Goal: Information Seeking & Learning: Learn about a topic

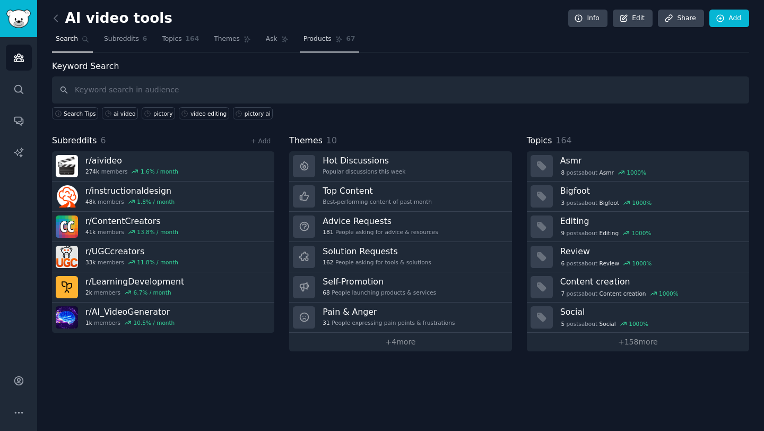
click at [315, 36] on span "Products" at bounding box center [317, 39] width 28 height 10
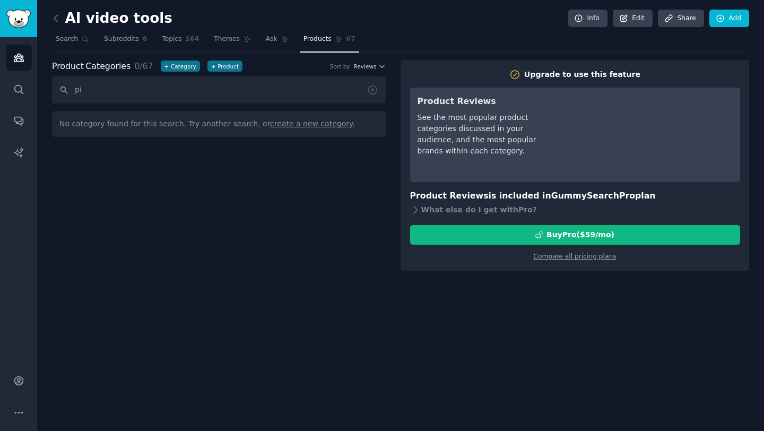
type input "p"
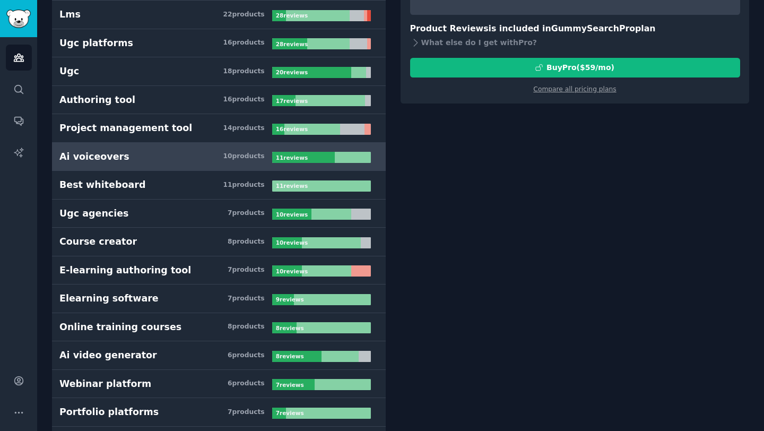
scroll to position [208, 0]
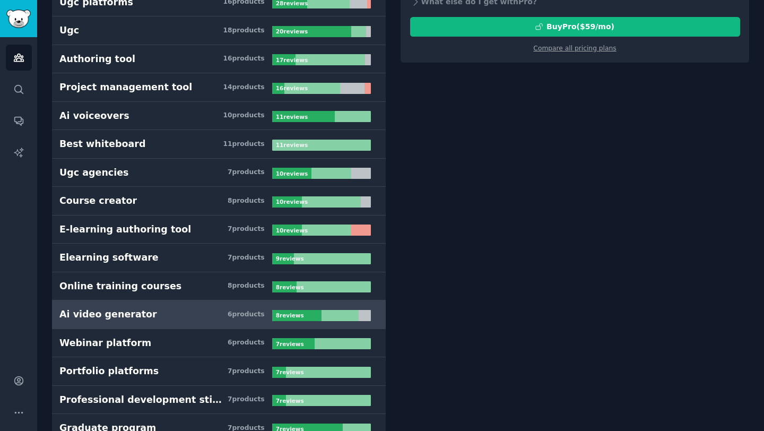
click at [142, 320] on h3 "Ai video generator 6 product s" at bounding box center [165, 314] width 213 height 13
click at [144, 319] on h3 "Ai video generator 6 product s" at bounding box center [165, 314] width 213 height 13
click at [272, 314] on div "8 review s" at bounding box center [291, 315] width 38 height 11
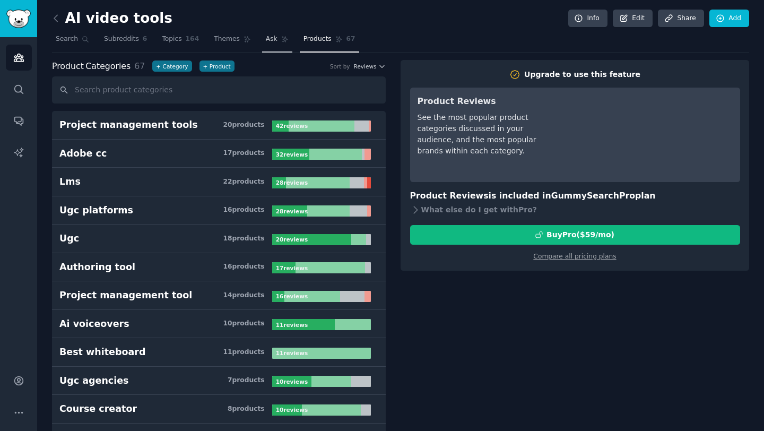
click at [267, 42] on span "Ask" at bounding box center [272, 39] width 12 height 10
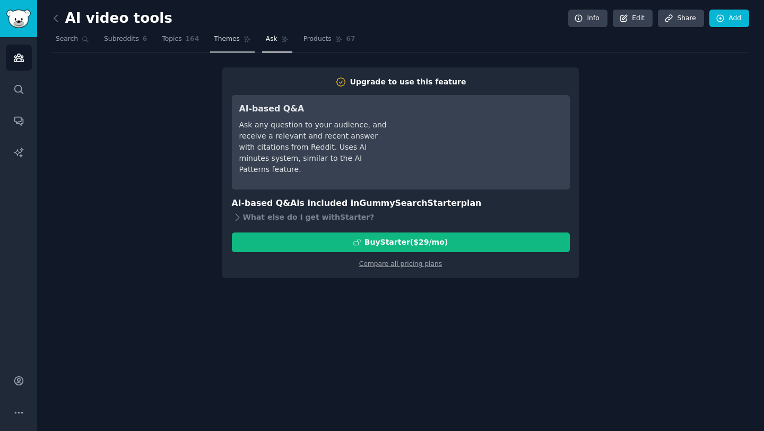
click at [228, 43] on span "Themes" at bounding box center [227, 39] width 26 height 10
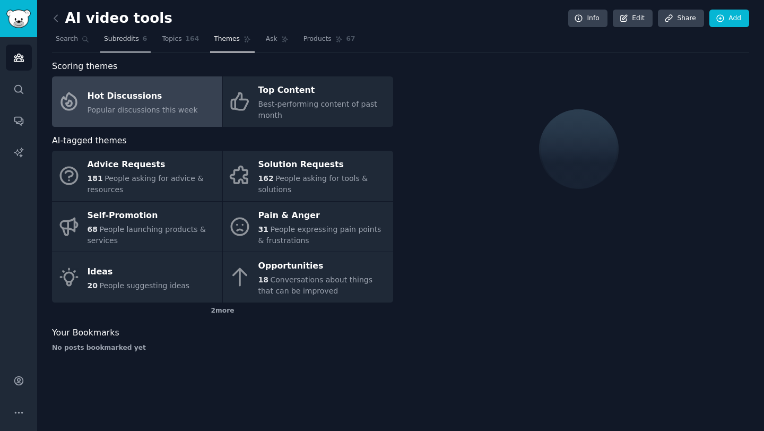
click at [126, 46] on link "Subreddits 6" at bounding box center [125, 42] width 50 height 22
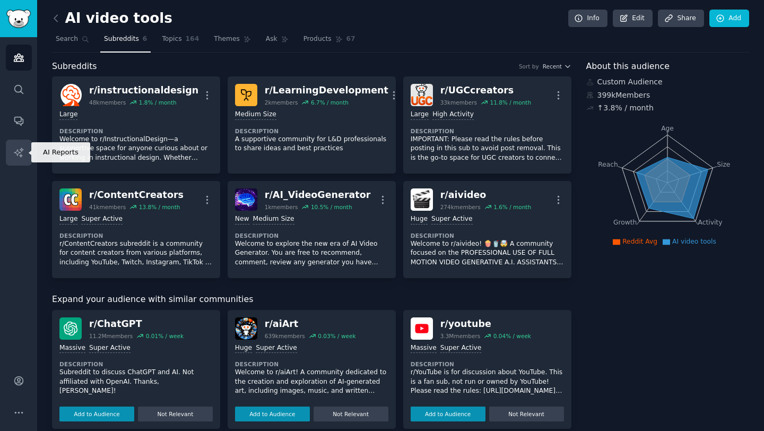
click at [23, 149] on icon "Sidebar" at bounding box center [18, 152] width 11 height 11
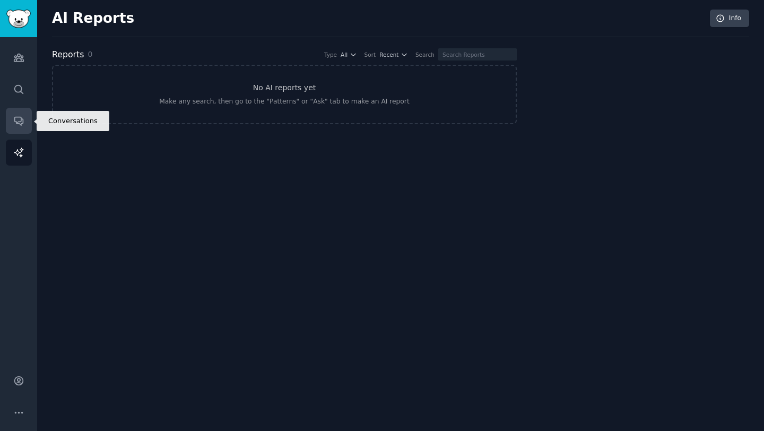
click at [23, 124] on icon "Sidebar" at bounding box center [18, 120] width 11 height 11
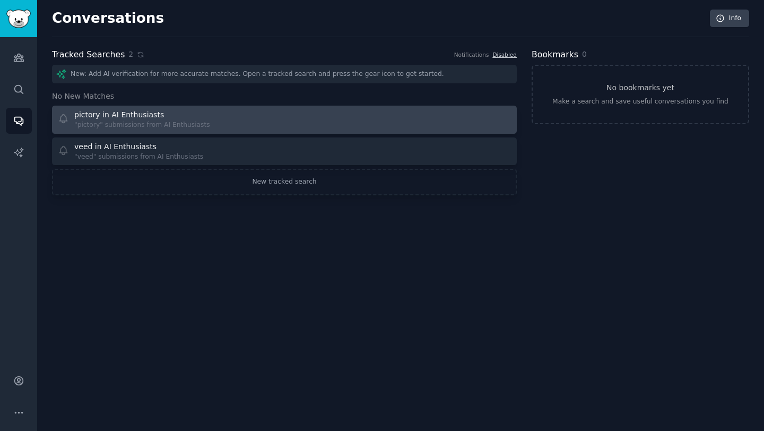
click at [202, 123] on div ""pictory" submissions from AI Enthusiasts" at bounding box center [142, 125] width 136 height 10
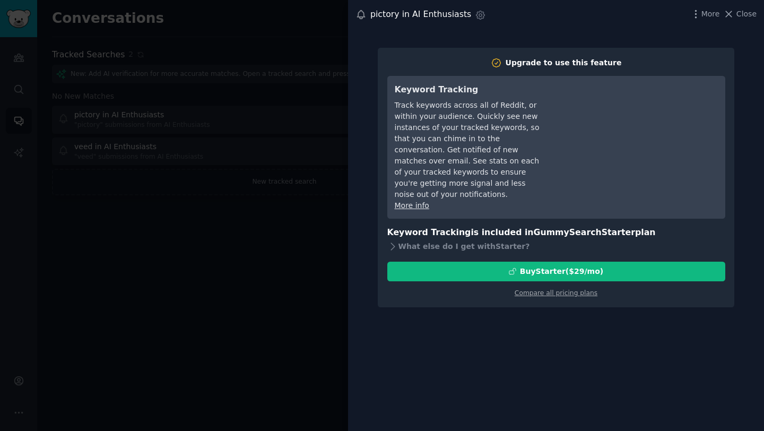
click at [242, 270] on div at bounding box center [382, 215] width 764 height 431
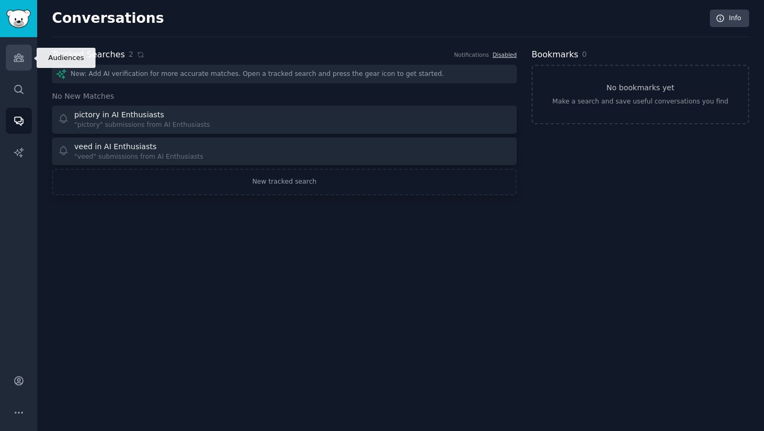
click at [21, 61] on icon "Sidebar" at bounding box center [19, 57] width 10 height 7
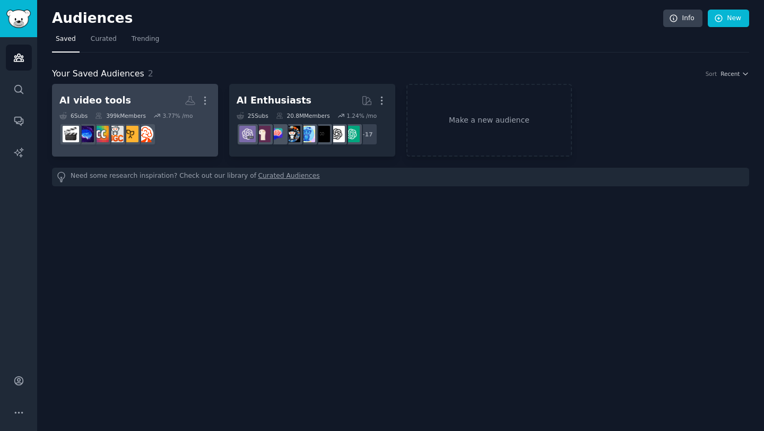
click at [168, 94] on h2 "AI video tools More" at bounding box center [134, 100] width 151 height 19
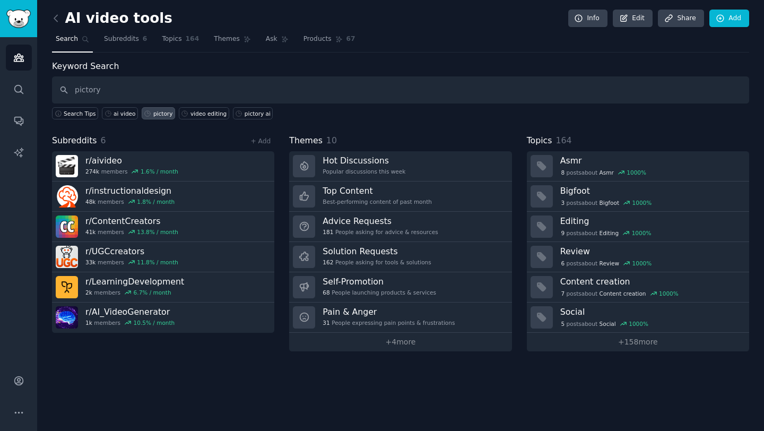
type input "pictory"
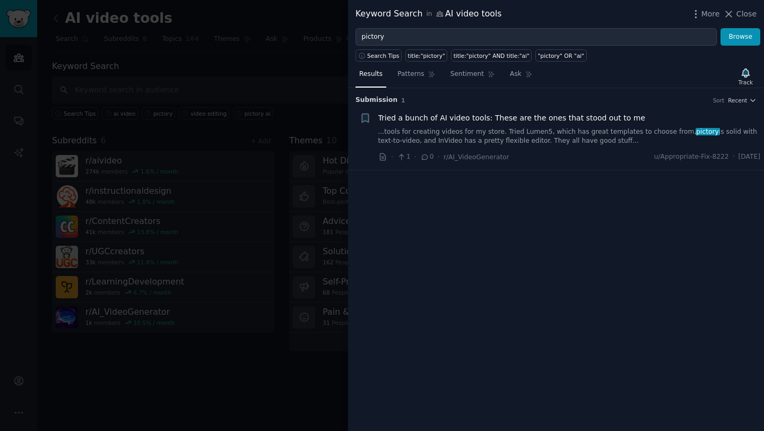
click at [510, 104] on h3 "Submission 1 Sort Recent" at bounding box center [555, 101] width 401 height 10
click at [468, 118] on span "Tried a bunch of AI video tools: These are the ones that stood out to me" at bounding box center [511, 117] width 267 height 11
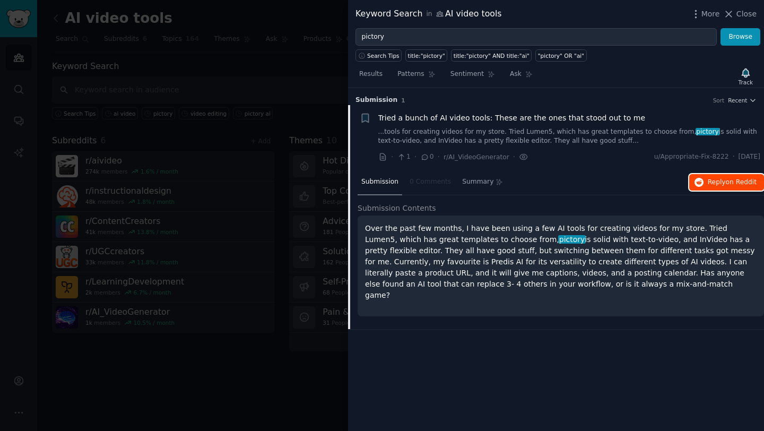
click at [721, 183] on span "Reply on Reddit" at bounding box center [732, 183] width 49 height 10
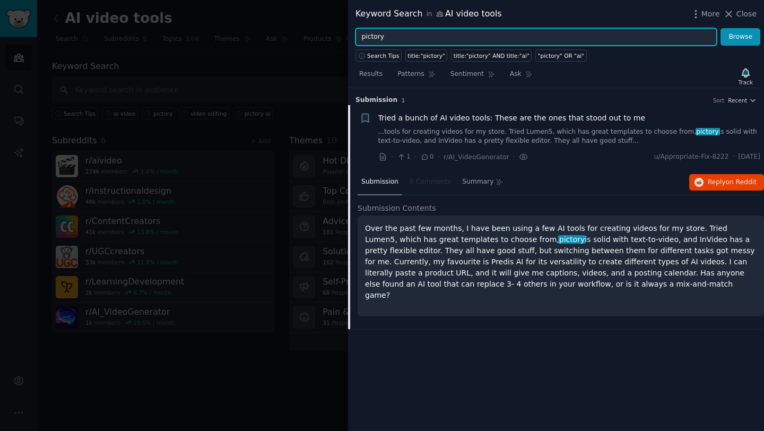
click at [390, 40] on input "pictory" at bounding box center [535, 37] width 361 height 18
type input "text to video"
click at [721, 28] on button "Browse" at bounding box center [741, 37] width 40 height 18
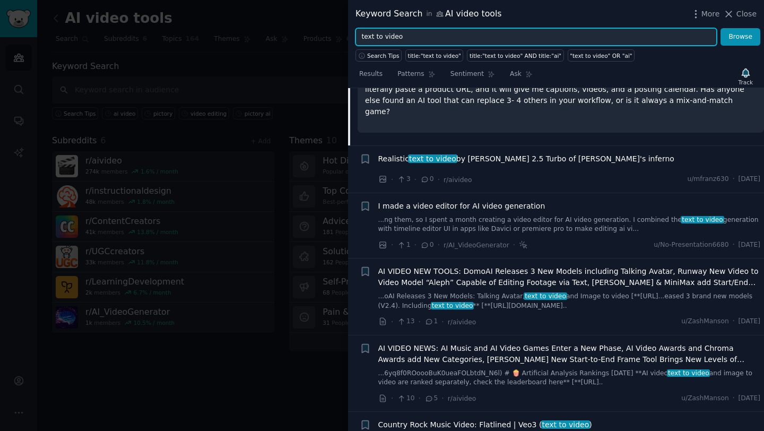
scroll to position [236, 0]
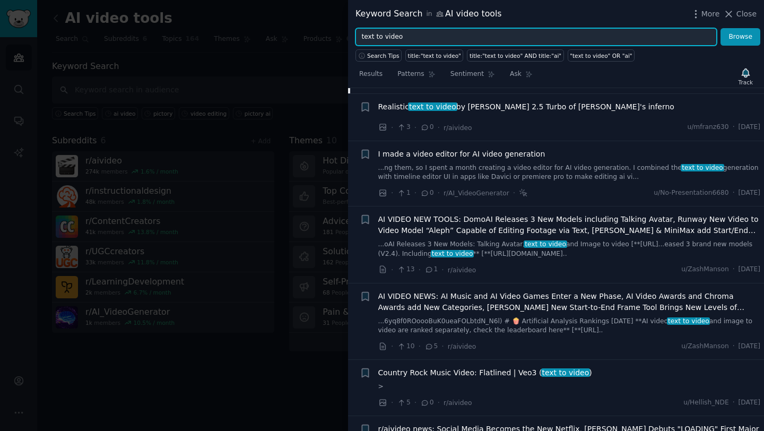
click at [402, 34] on input "text to video" at bounding box center [535, 37] width 361 height 18
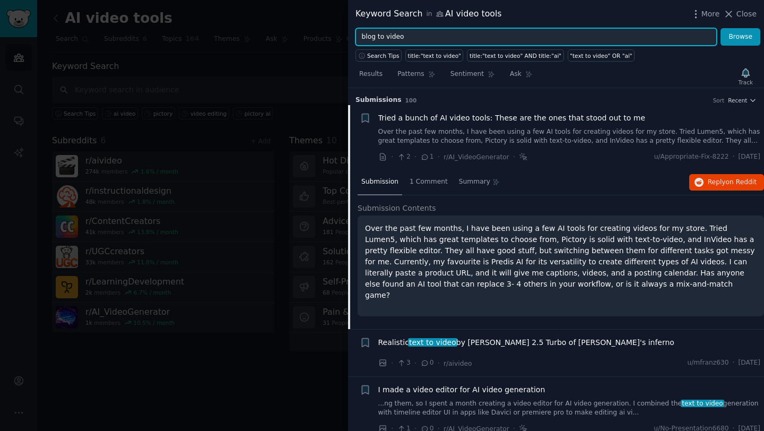
click at [721, 28] on button "Browse" at bounding box center [741, 37] width 40 height 18
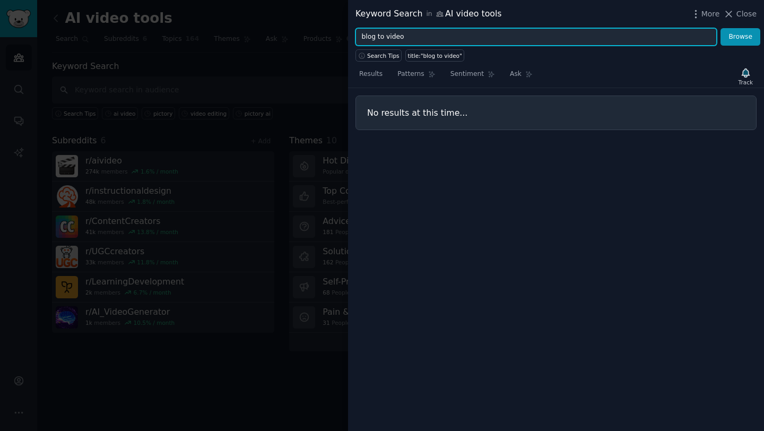
click at [377, 34] on input "blog to video" at bounding box center [535, 37] width 361 height 18
click at [721, 28] on button "Browse" at bounding box center [741, 37] width 40 height 18
drag, startPoint x: 411, startPoint y: 37, endPoint x: 347, endPoint y: 32, distance: 64.3
click at [347, 32] on div "Keyword Search in AI video tools More Close blog-to-video Browse Search Tips ti…" at bounding box center [382, 215] width 764 height 431
type input "url to video"
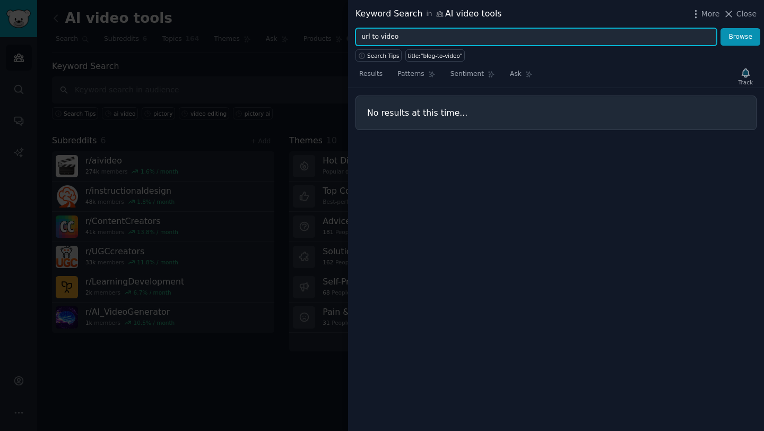
click at [721, 28] on button "Browse" at bounding box center [741, 37] width 40 height 18
drag, startPoint x: 407, startPoint y: 36, endPoint x: 361, endPoint y: 34, distance: 46.2
click at [361, 34] on input "url to video" at bounding box center [535, 37] width 361 height 18
type input "video editor"
click at [721, 28] on button "Browse" at bounding box center [741, 37] width 40 height 18
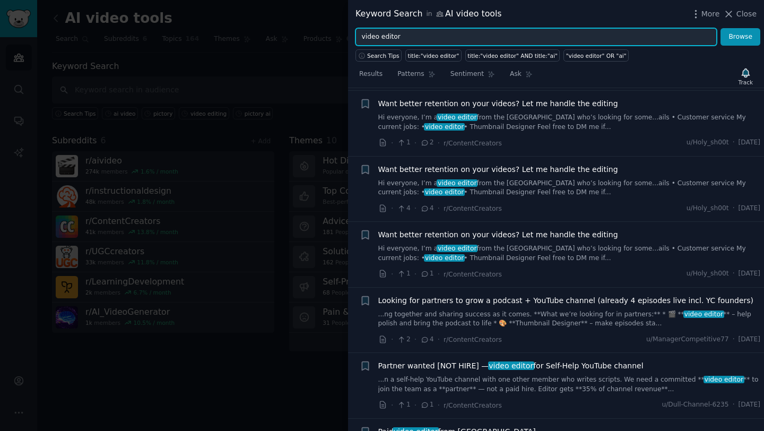
scroll to position [246, 0]
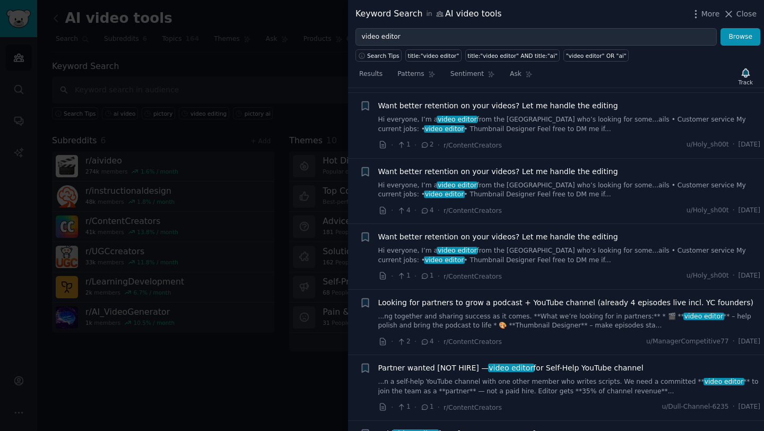
click at [618, 177] on div "Want better retention on your videos? Let me handle the editing Hi everyone, I’…" at bounding box center [569, 182] width 383 height 33
click at [574, 173] on span "Want better retention on your videos? Let me handle the editing" at bounding box center [498, 171] width 240 height 11
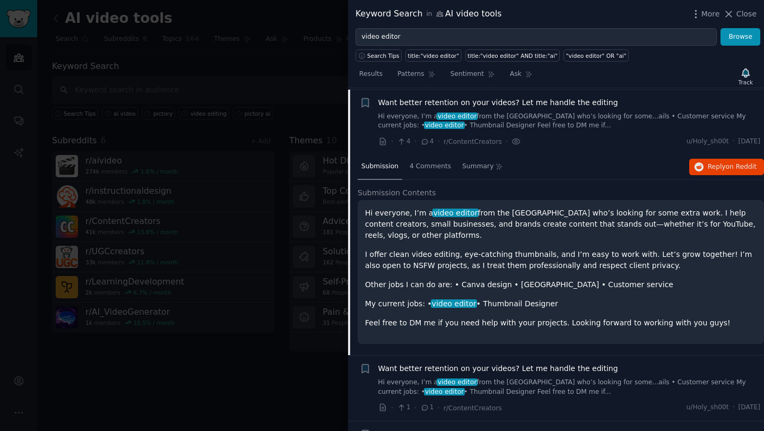
scroll to position [316, 0]
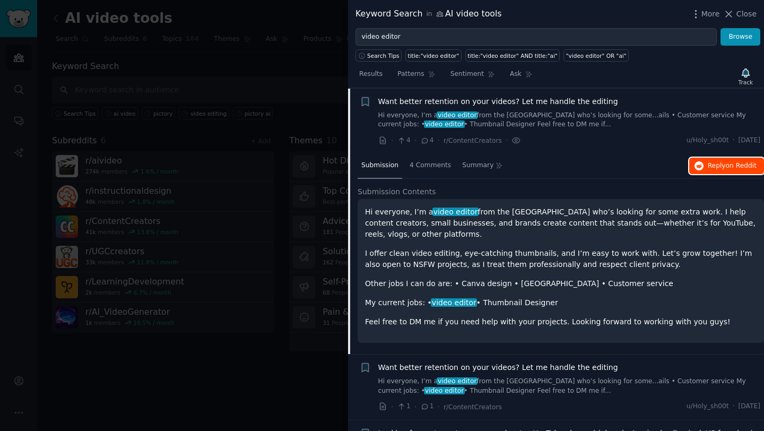
click at [711, 165] on span "Reply on Reddit" at bounding box center [732, 166] width 49 height 10
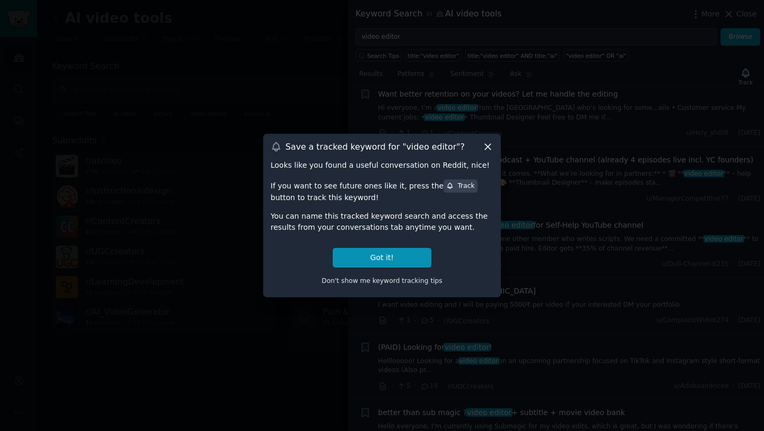
scroll to position [716, 0]
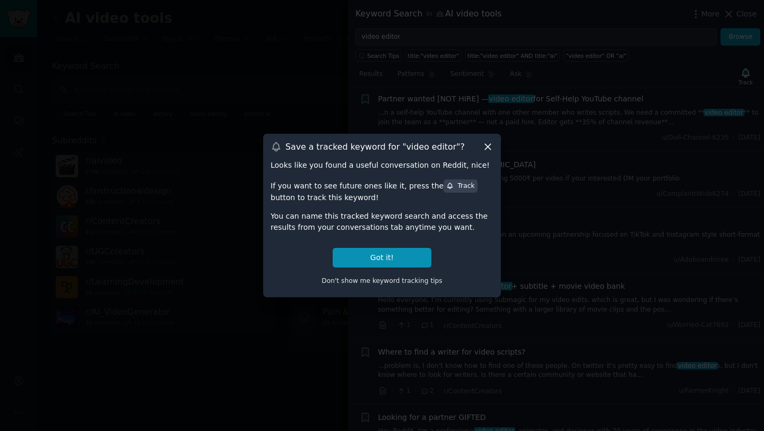
click at [488, 149] on icon at bounding box center [487, 146] width 11 height 11
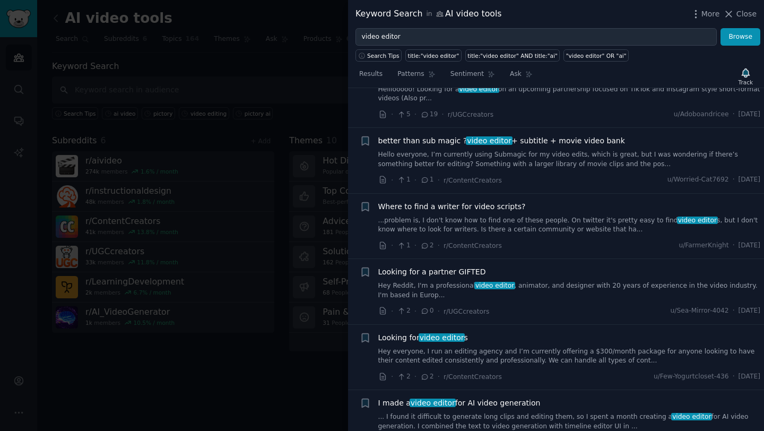
scroll to position [863, 0]
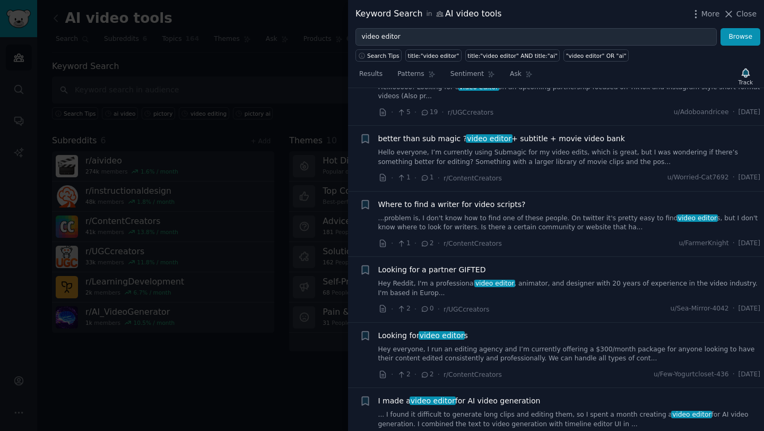
click at [461, 154] on link "Hello everyone, I’m currently using Submagic for my video edits, which is great…" at bounding box center [569, 157] width 383 height 19
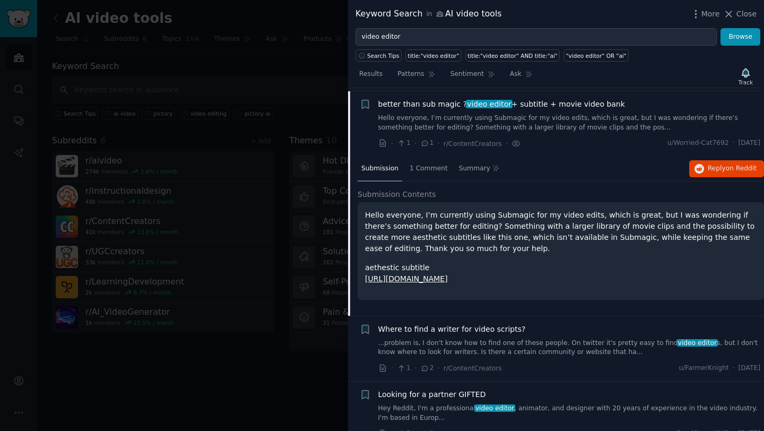
scroll to position [700, 0]
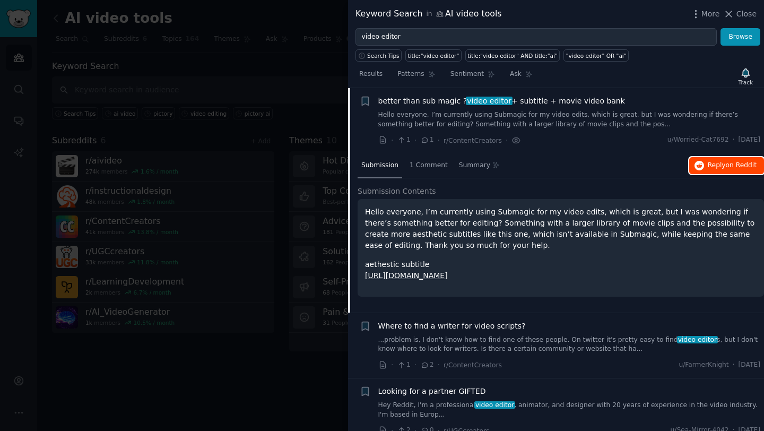
click at [708, 167] on span "Reply on Reddit" at bounding box center [732, 166] width 49 height 10
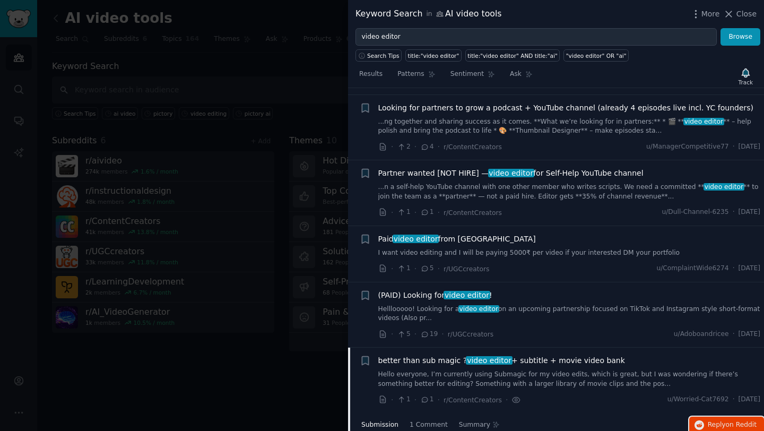
scroll to position [0, 0]
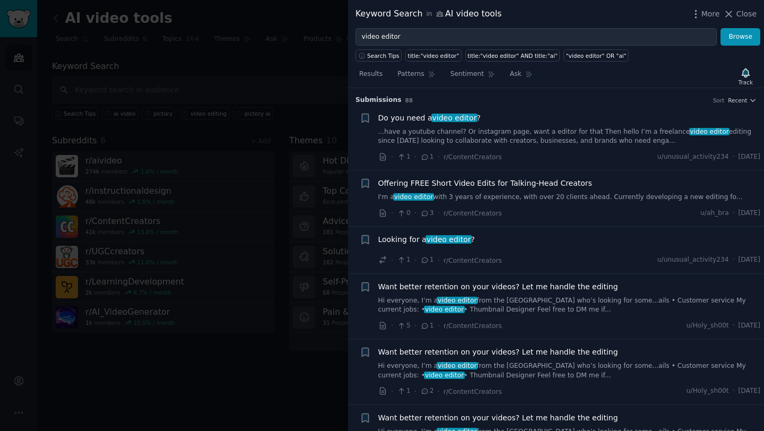
drag, startPoint x: 744, startPoint y: 12, endPoint x: 744, endPoint y: 18, distance: 5.3
click at [744, 12] on span "Close" at bounding box center [746, 13] width 20 height 11
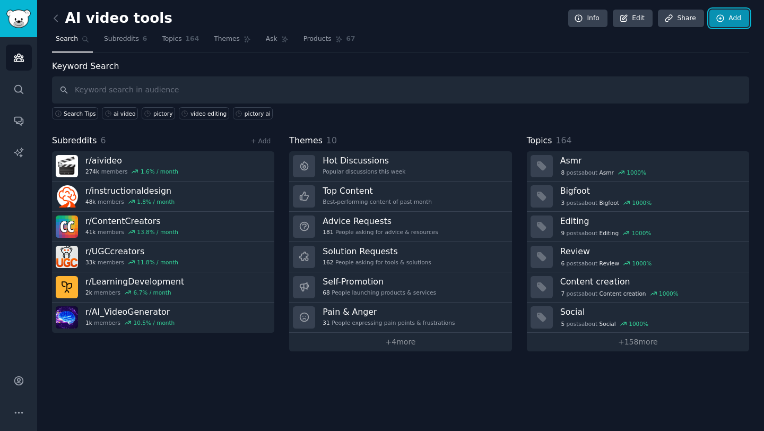
click at [747, 16] on link "Add" at bounding box center [729, 19] width 40 height 18
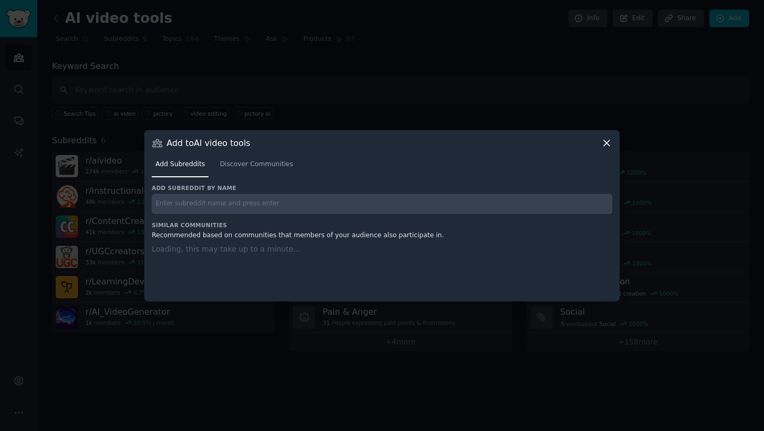
click at [610, 141] on icon at bounding box center [606, 142] width 11 height 11
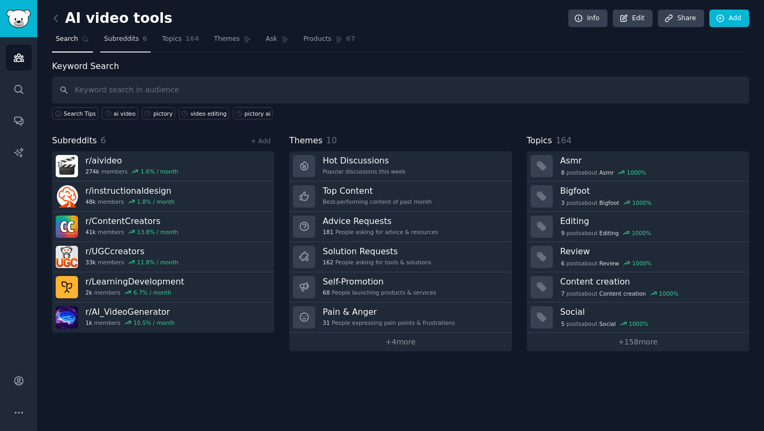
click at [114, 38] on span "Subreddits" at bounding box center [121, 39] width 35 height 10
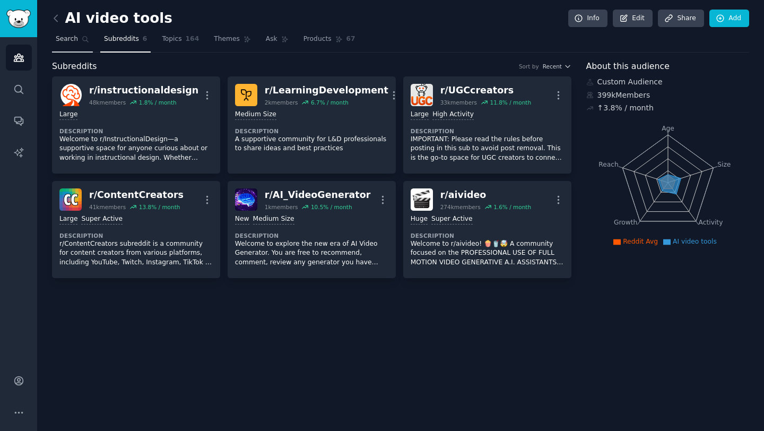
click at [63, 38] on span "Search" at bounding box center [67, 39] width 22 height 10
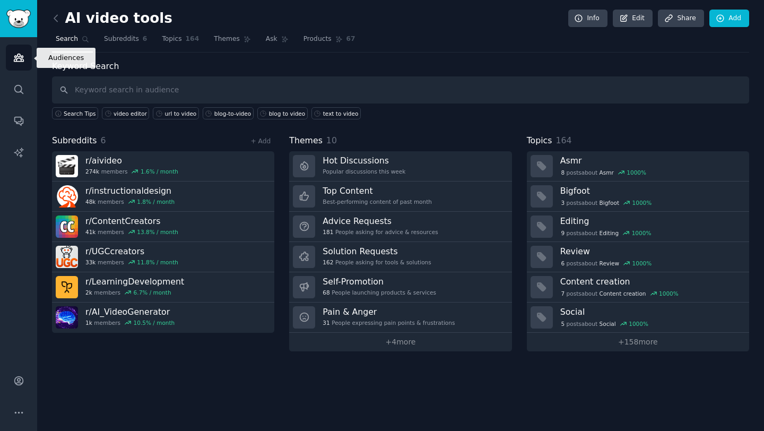
click at [19, 61] on icon "Sidebar" at bounding box center [19, 57] width 10 height 7
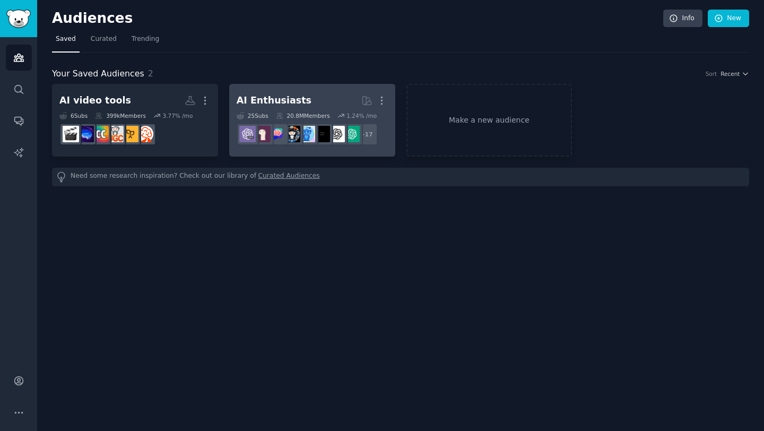
click at [292, 90] on link "AI Enthusiasts More 25 Sub s 20.8M Members 1.24 % /mo + 17" at bounding box center [312, 120] width 166 height 73
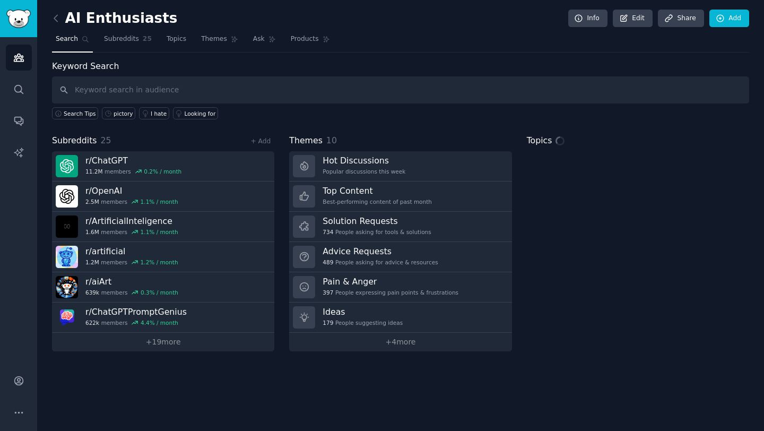
click at [157, 93] on input "text" at bounding box center [400, 89] width 697 height 27
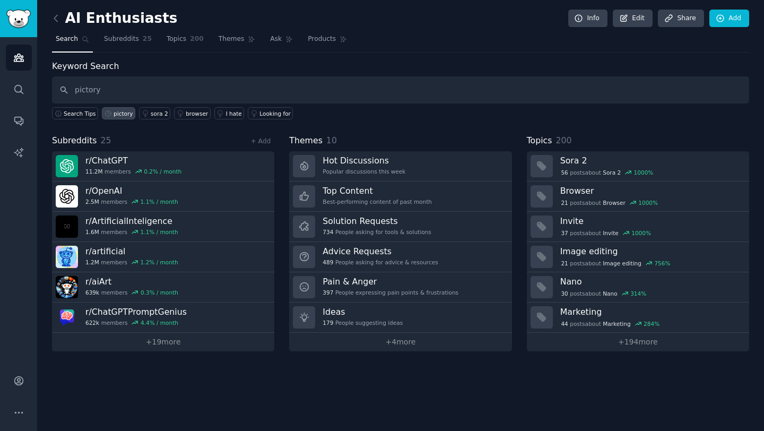
type input "pictory"
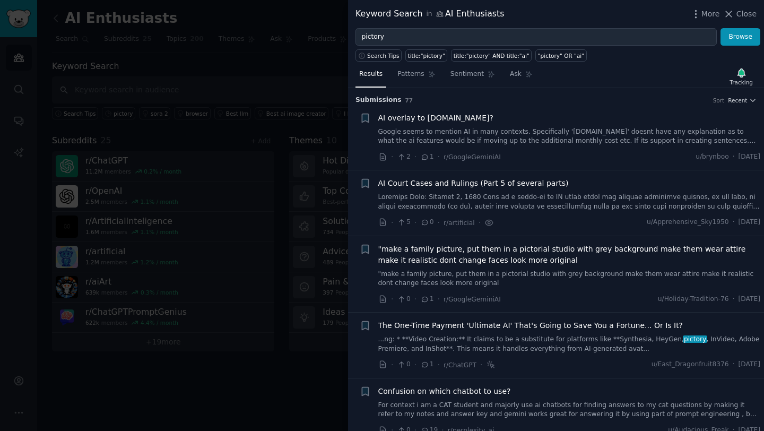
click at [645, 129] on link "Google seems to mention AI in many contexts. Specifically '[DOMAIN_NAME]' doesn…" at bounding box center [569, 136] width 383 height 19
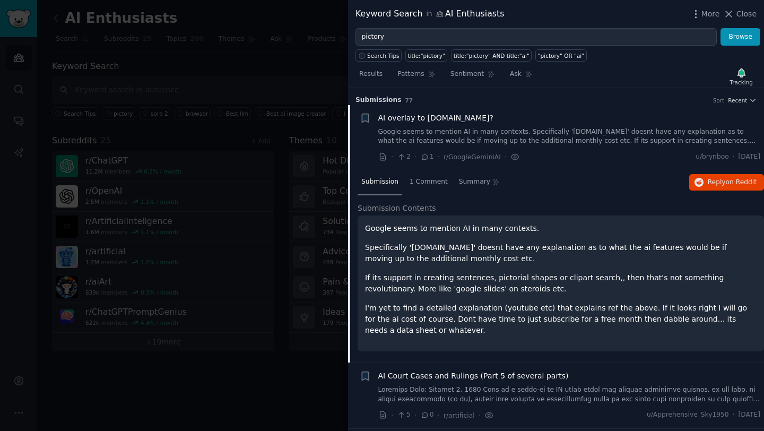
scroll to position [16, 0]
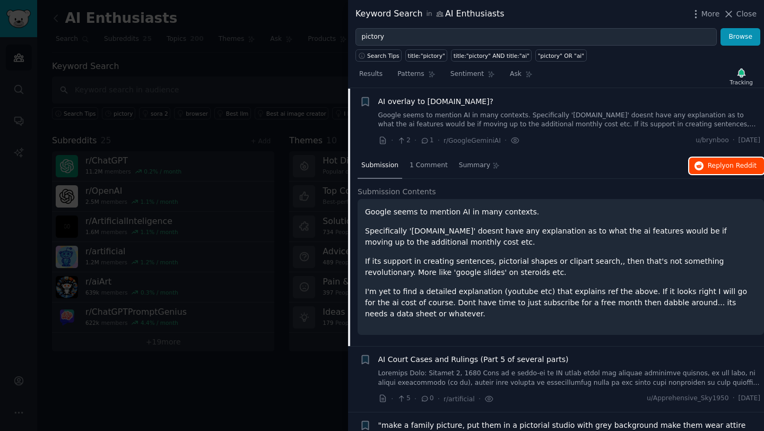
click at [711, 167] on span "Reply on Reddit" at bounding box center [732, 166] width 49 height 10
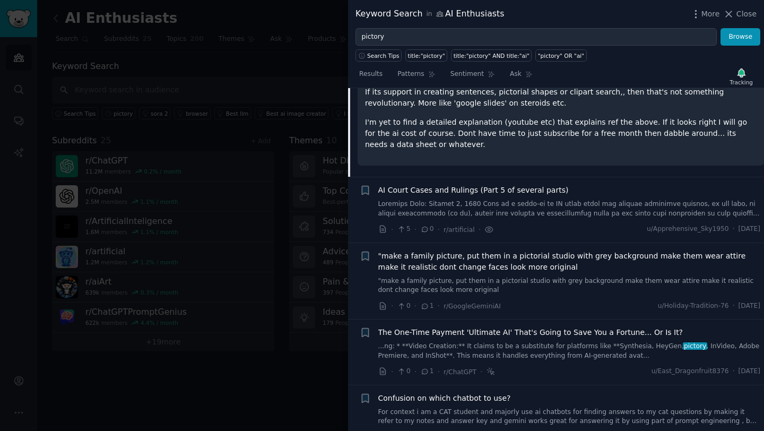
scroll to position [200, 0]
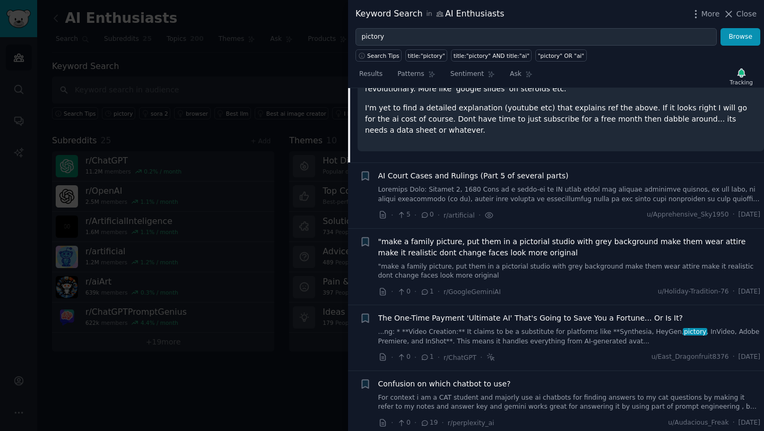
click at [573, 175] on div "AI Court Cases and Rulings (Part 5 of several parts)" at bounding box center [569, 175] width 383 height 11
click at [543, 177] on span "AI Court Cases and Rulings (Part 5 of several parts)" at bounding box center [473, 175] width 190 height 11
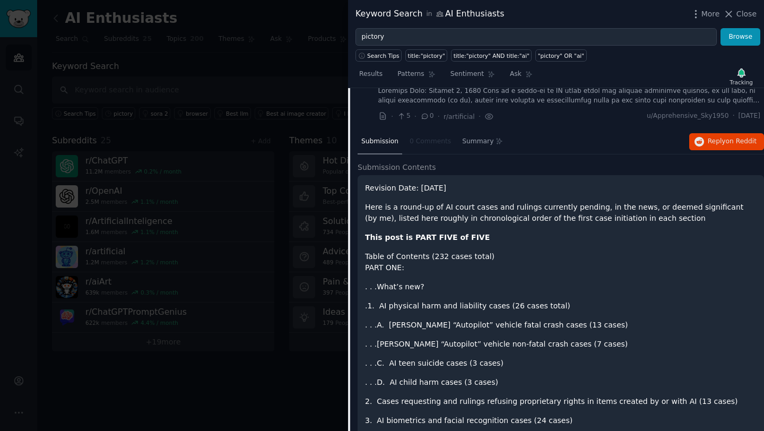
scroll to position [29, 0]
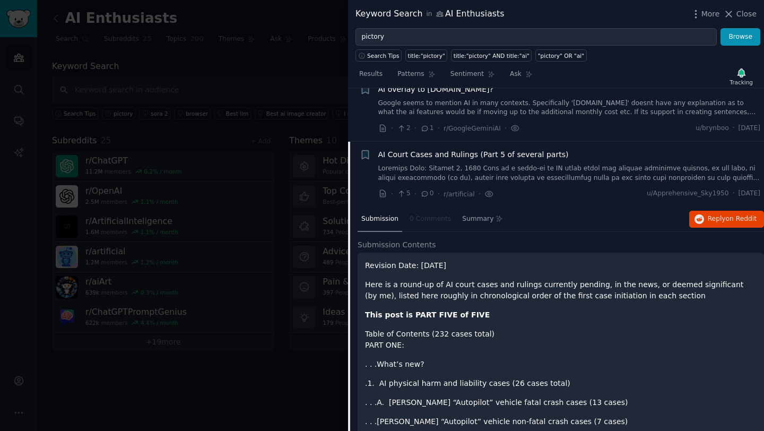
click at [552, 194] on div "· 5 · 0 · r/artificial · u/Apprehensive_Sky1950 · [DATE]" at bounding box center [569, 193] width 383 height 11
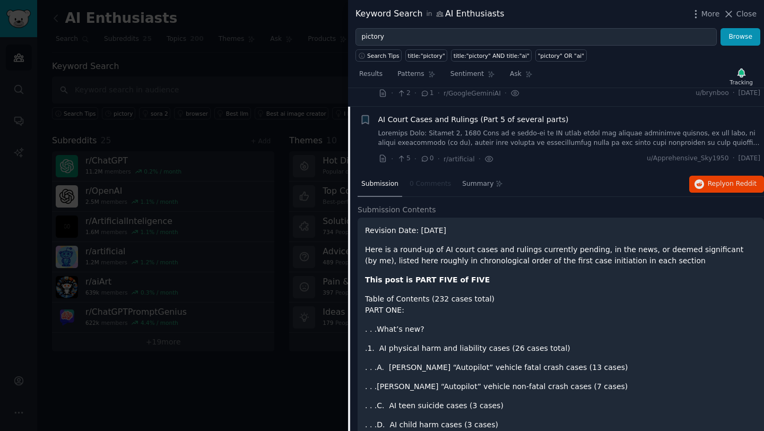
scroll to position [0, 0]
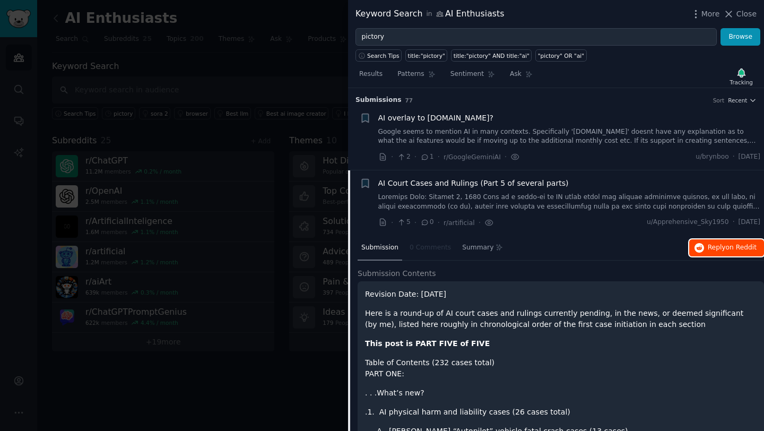
click at [700, 247] on icon "button" at bounding box center [700, 248] width 10 height 10
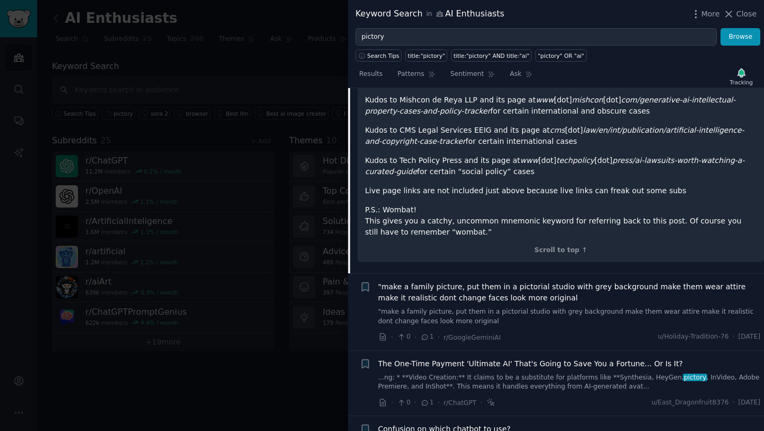
scroll to position [9827, 0]
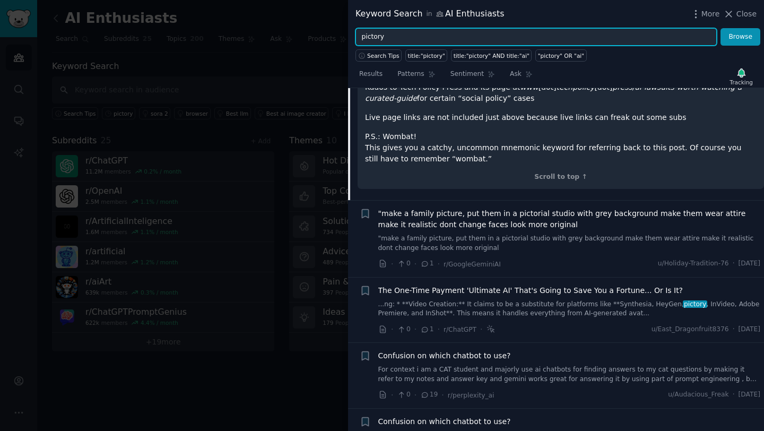
click at [379, 35] on input "pictory" at bounding box center [535, 37] width 361 height 18
type input "text to video"
click at [721, 28] on button "Browse" at bounding box center [741, 37] width 40 height 18
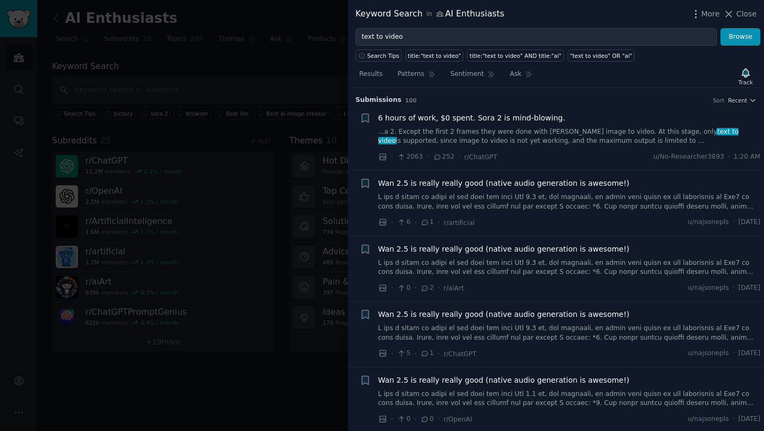
click at [660, 189] on div "Wan 2.5 is really really good (native audio generation is awesome!)" at bounding box center [569, 194] width 383 height 33
click at [644, 217] on div "· 6 · 1 · r/artificial u/najsonepls · [DATE]" at bounding box center [569, 222] width 383 height 11
click at [515, 205] on link at bounding box center [569, 202] width 383 height 19
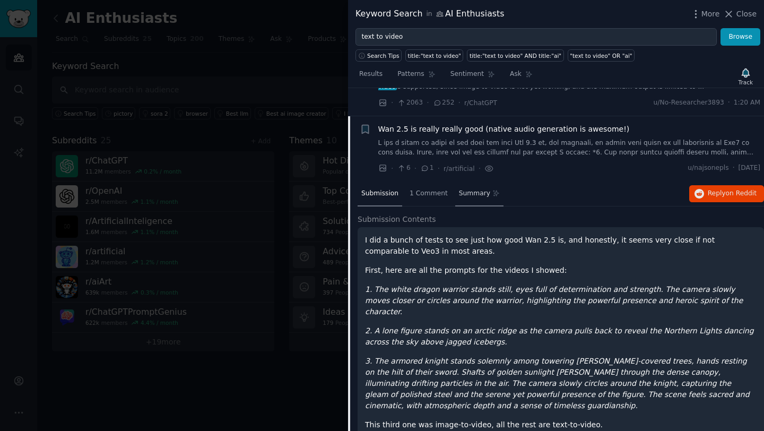
click at [481, 181] on div "Summary" at bounding box center [479, 193] width 48 height 25
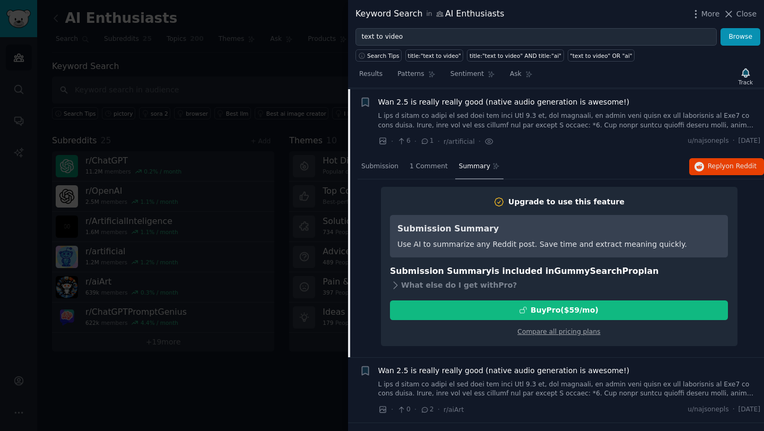
scroll to position [82, 0]
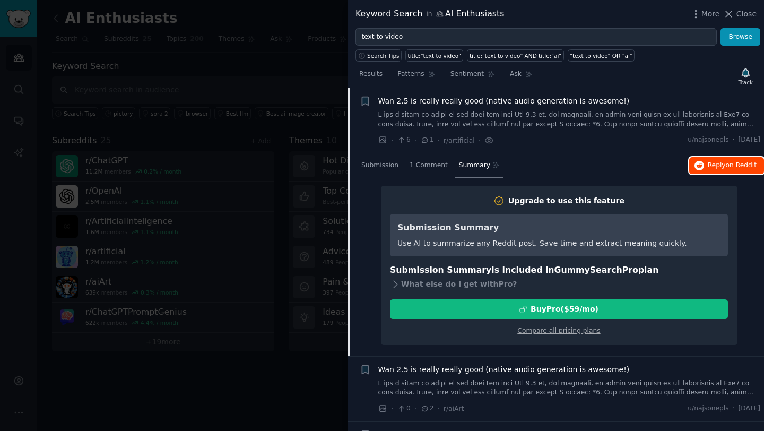
click at [700, 166] on icon "button" at bounding box center [700, 166] width 10 height 10
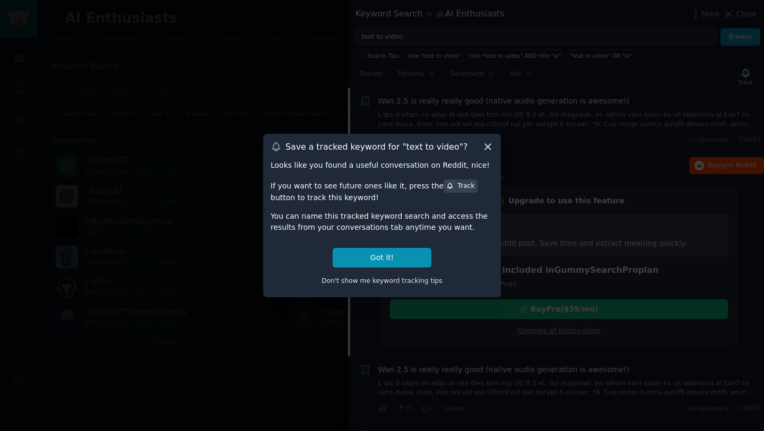
scroll to position [289, 0]
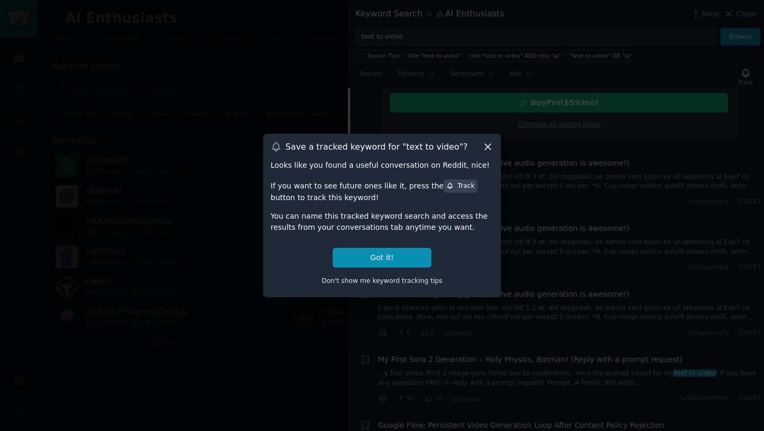
click at [488, 145] on icon at bounding box center [487, 146] width 11 height 11
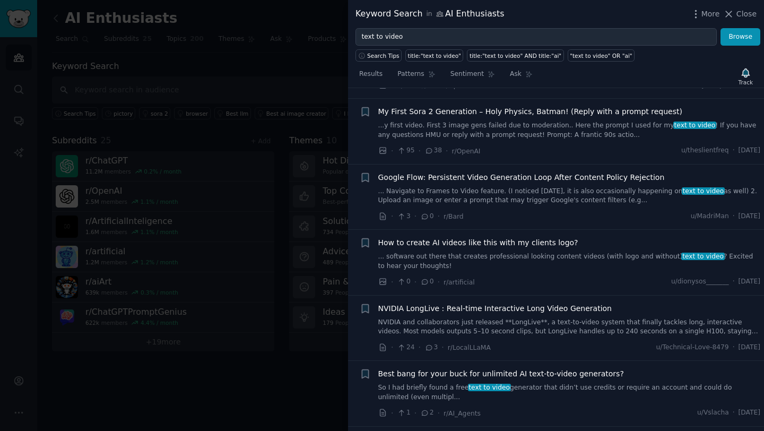
scroll to position [536, 0]
click at [551, 244] on span "How to create AI videos like this with my clients logo?" at bounding box center [478, 243] width 200 height 11
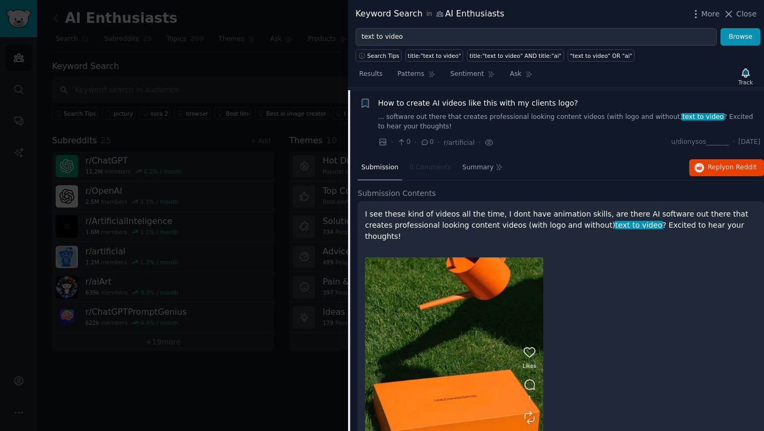
scroll to position [475, 0]
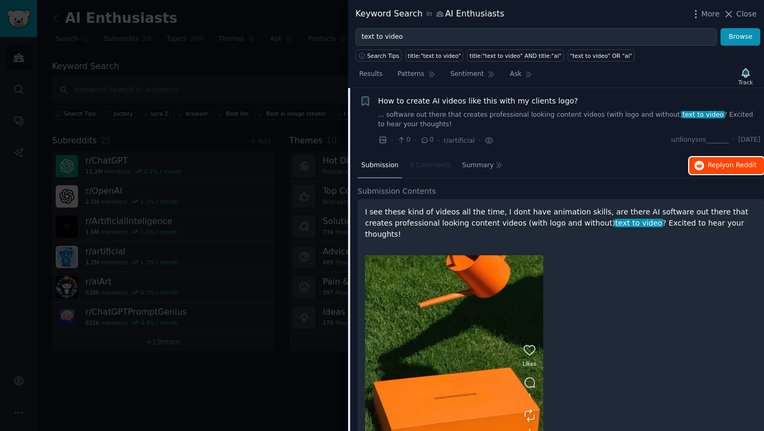
click at [704, 170] on button "Reply on Reddit" at bounding box center [726, 165] width 75 height 17
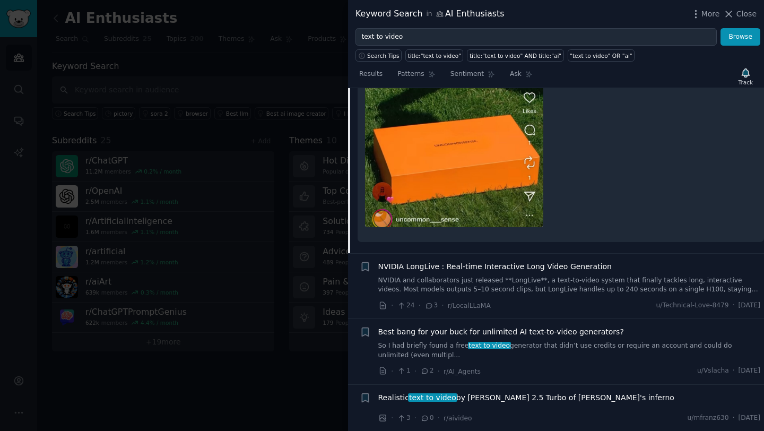
scroll to position [787, 0]
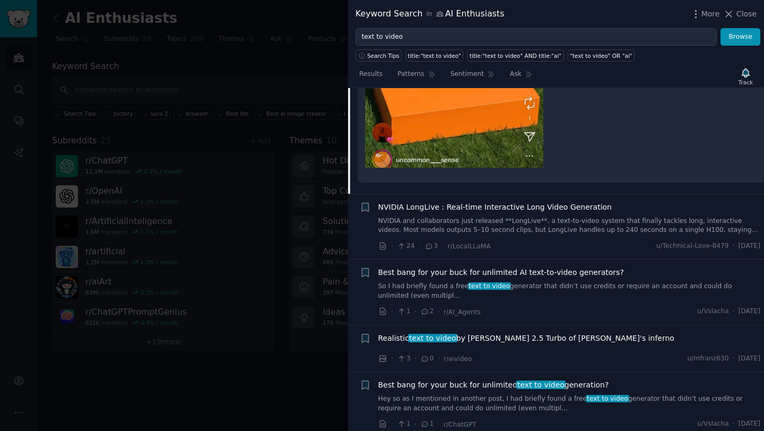
click at [554, 291] on div "Best bang for your buck for unlimited AI text-to-video generators? So I had bri…" at bounding box center [569, 292] width 383 height 50
click at [452, 290] on div "Best bang for your buck for unlimited AI text-to-video generators? So I had bri…" at bounding box center [569, 292] width 383 height 50
click at [418, 267] on span "Best bang for your buck for unlimited AI text-to-video generators?" at bounding box center [501, 272] width 246 height 11
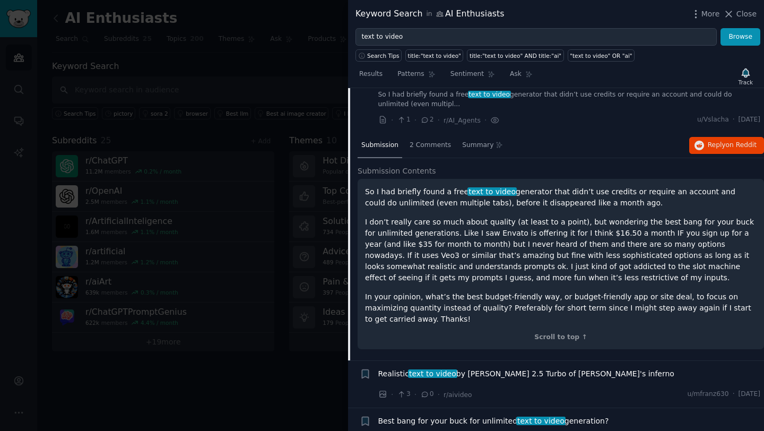
scroll to position [606, 0]
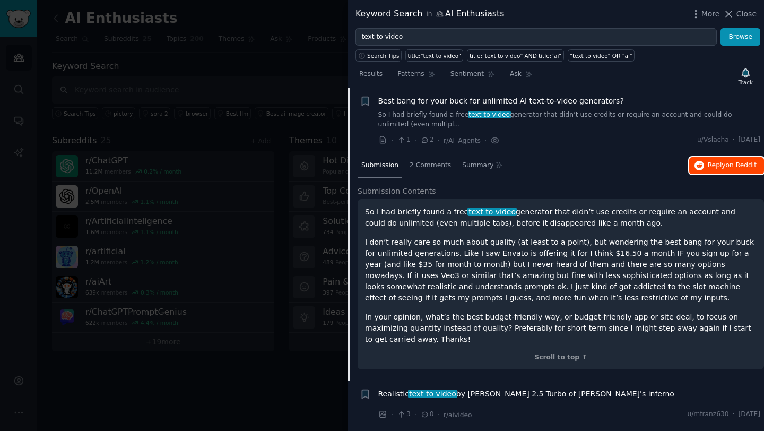
click at [743, 171] on button "Reply on Reddit" at bounding box center [726, 165] width 75 height 17
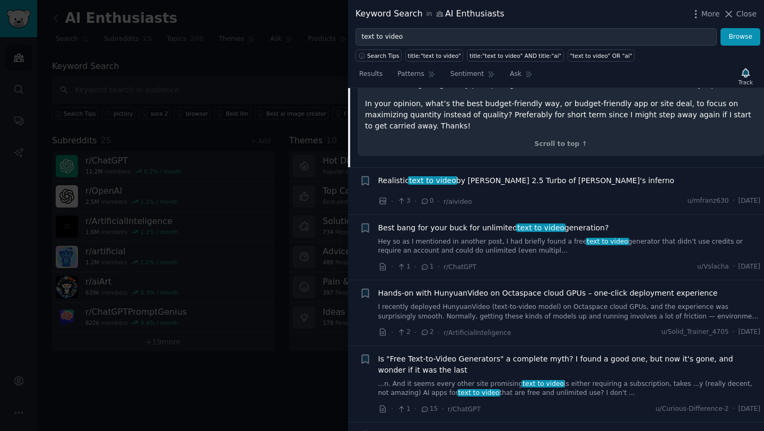
scroll to position [820, 0]
click at [545, 253] on link "Hey so as I mentioned in another post, I had briefly found a free text to video…" at bounding box center [569, 246] width 383 height 19
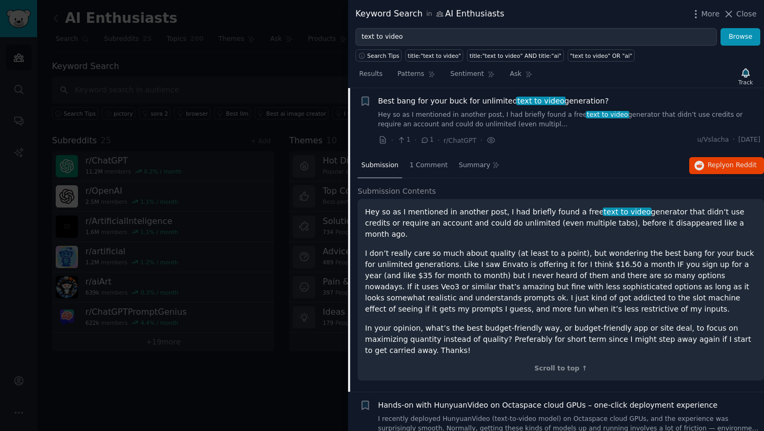
scroll to position [719, 0]
click at [704, 163] on button "Reply on Reddit" at bounding box center [726, 165] width 75 height 17
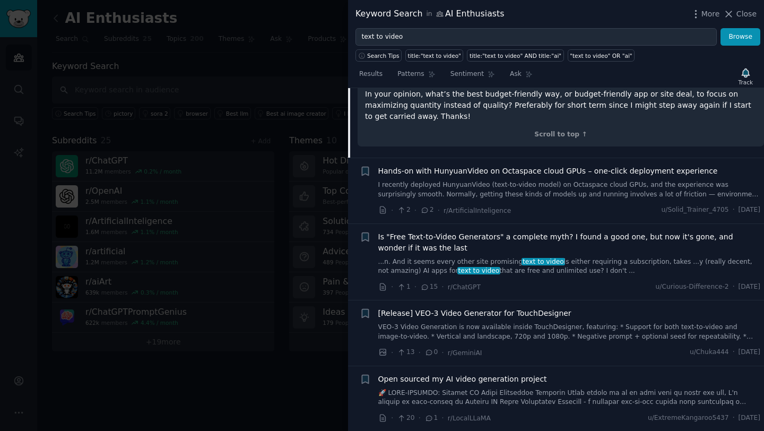
scroll to position [956, 0]
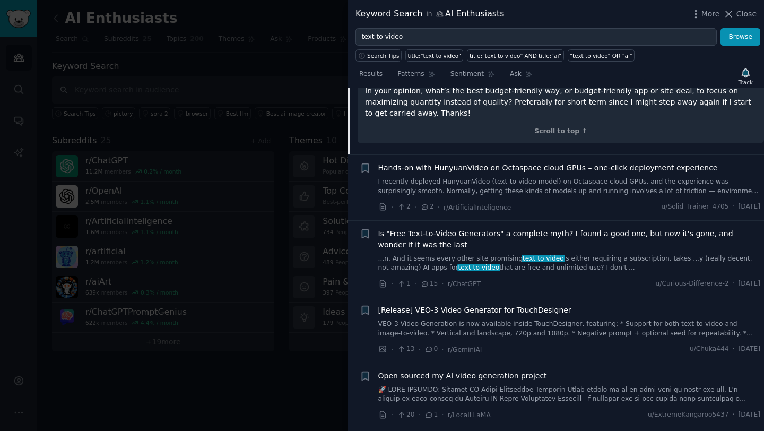
click at [496, 235] on span "Is "Free Text-to-Video Generators" a complete myth? I found a good one, but now…" at bounding box center [569, 239] width 383 height 22
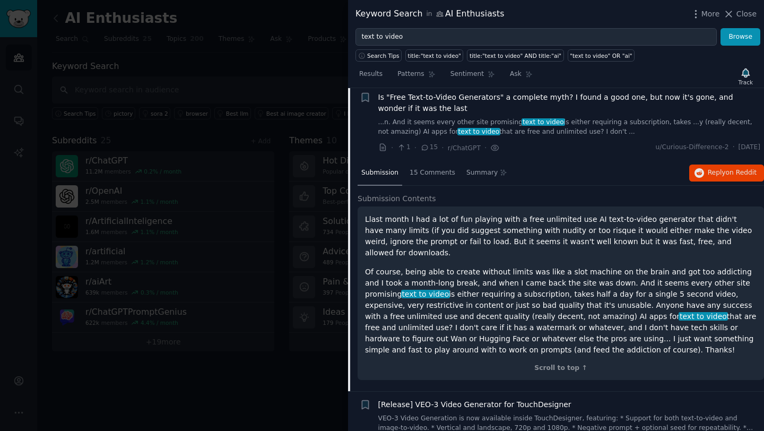
scroll to position [850, 0]
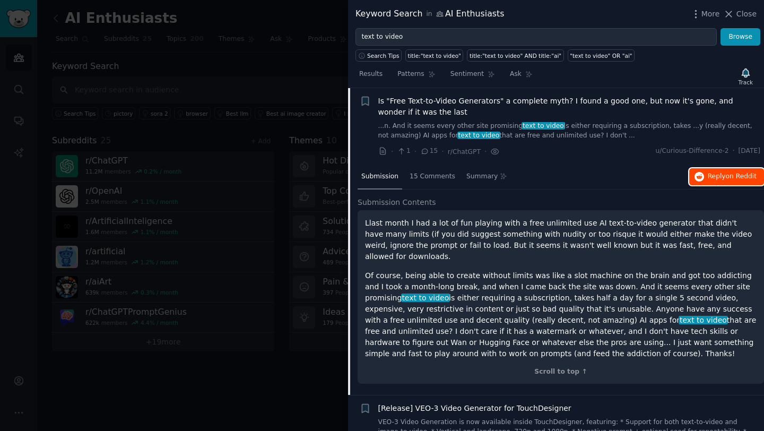
click at [701, 180] on button "Reply on Reddit" at bounding box center [726, 176] width 75 height 17
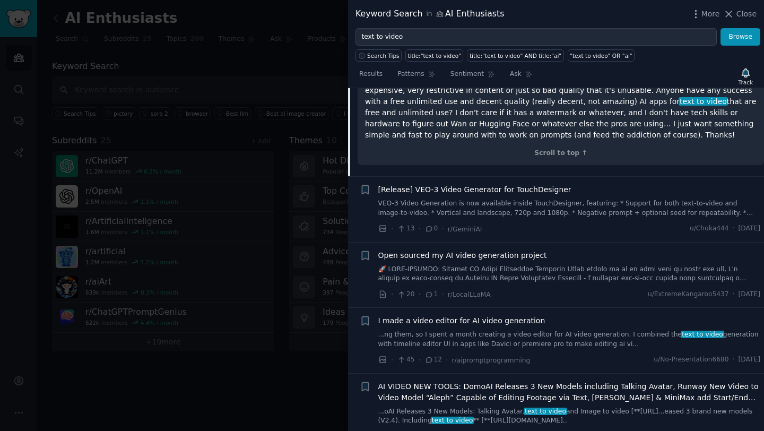
scroll to position [1069, 0]
click at [568, 315] on div "I made a video editor for AI video generation ...ng them, so I spent a month cr…" at bounding box center [569, 331] width 383 height 33
click at [525, 315] on span "I made a video editor for AI video generation" at bounding box center [461, 320] width 167 height 11
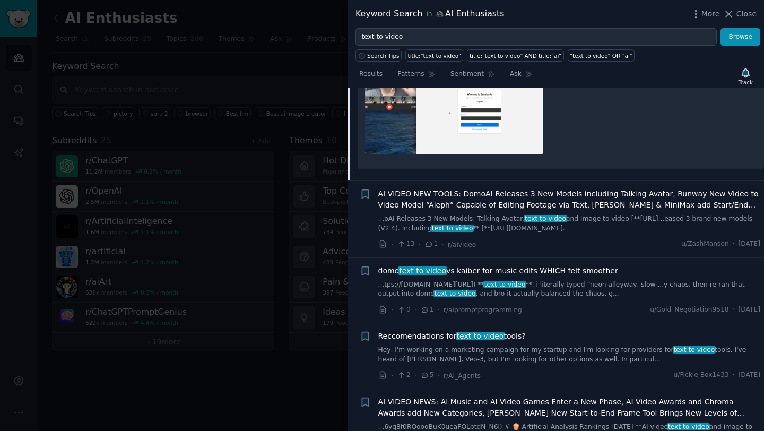
scroll to position [1405, 0]
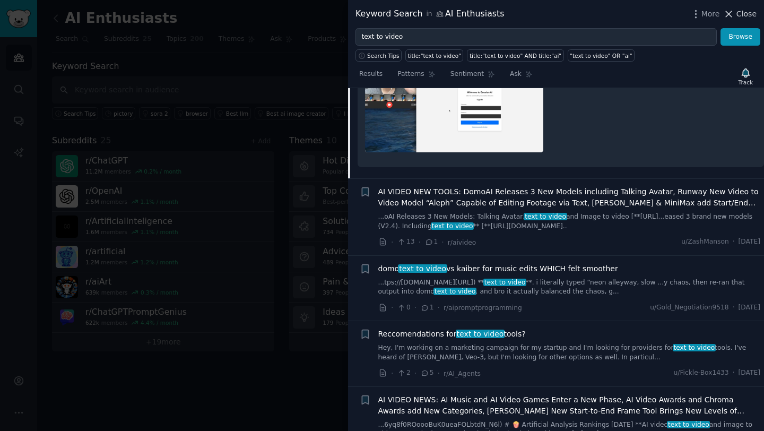
click at [754, 14] on span "Close" at bounding box center [746, 13] width 20 height 11
click at [742, 16] on link "Add" at bounding box center [729, 19] width 40 height 18
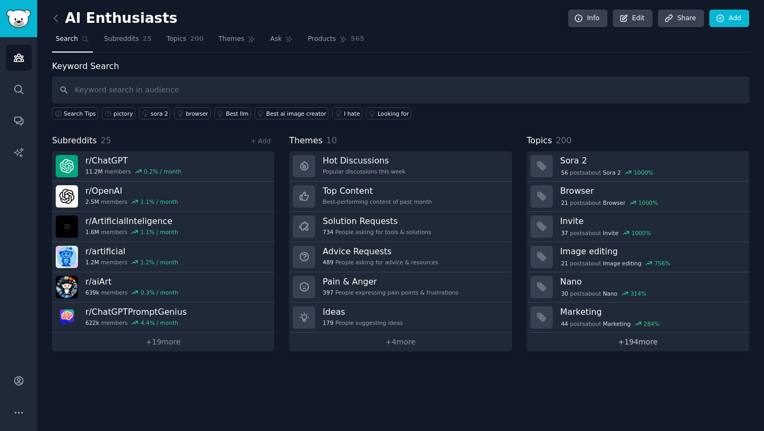
click at [643, 344] on link "+ 194 more" at bounding box center [638, 342] width 222 height 19
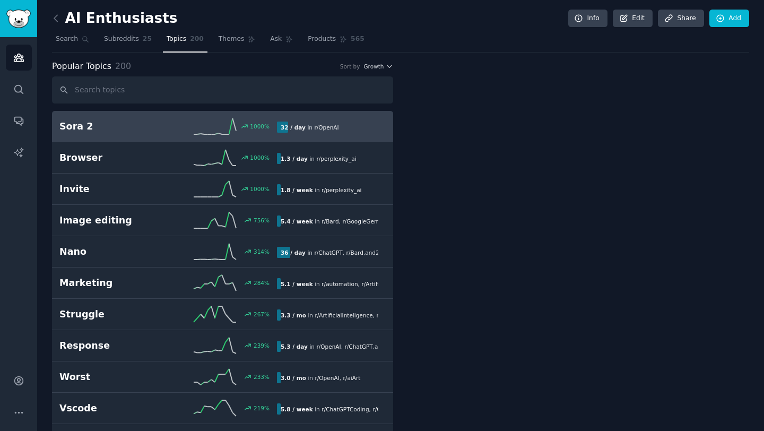
click at [633, 165] on div at bounding box center [578, 149] width 341 height 178
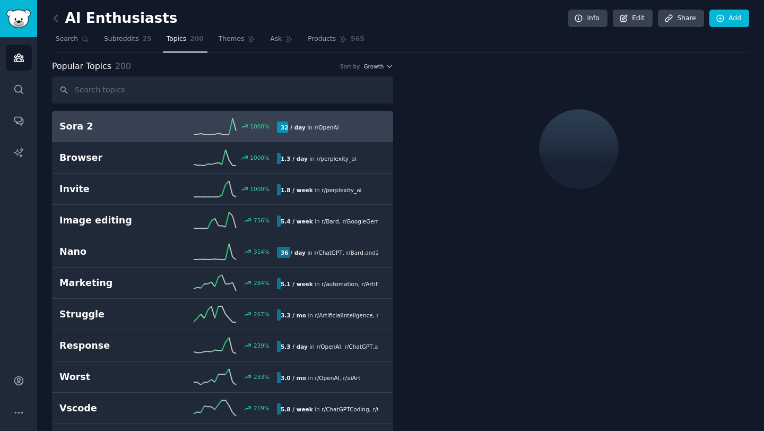
click at [340, 128] on div "32 / day in r/ OpenAI" at bounding box center [327, 126] width 101 height 11
